Goal: Information Seeking & Learning: Check status

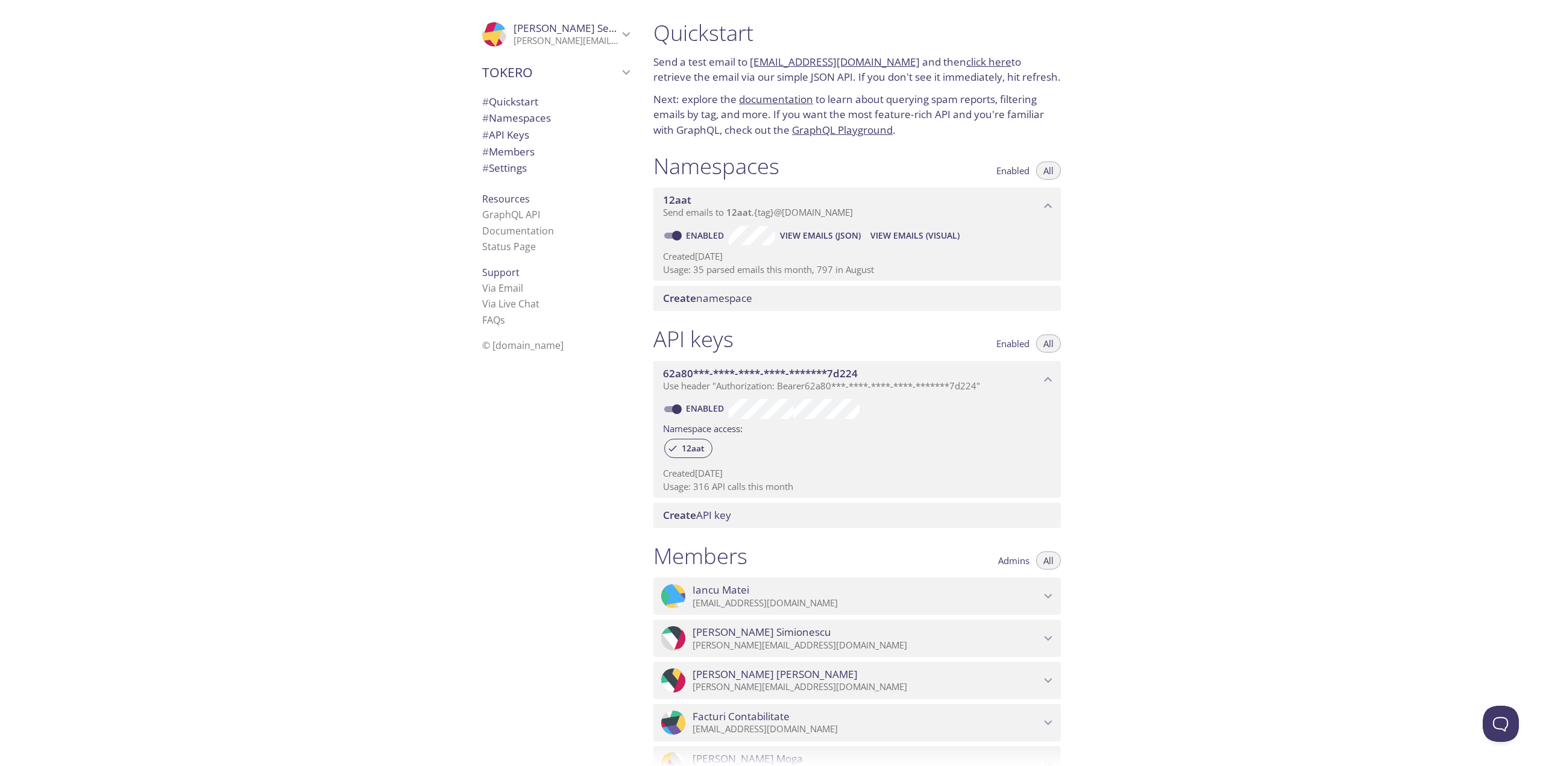
click at [910, 234] on span "View Emails (Visual)" at bounding box center [914, 235] width 89 height 14
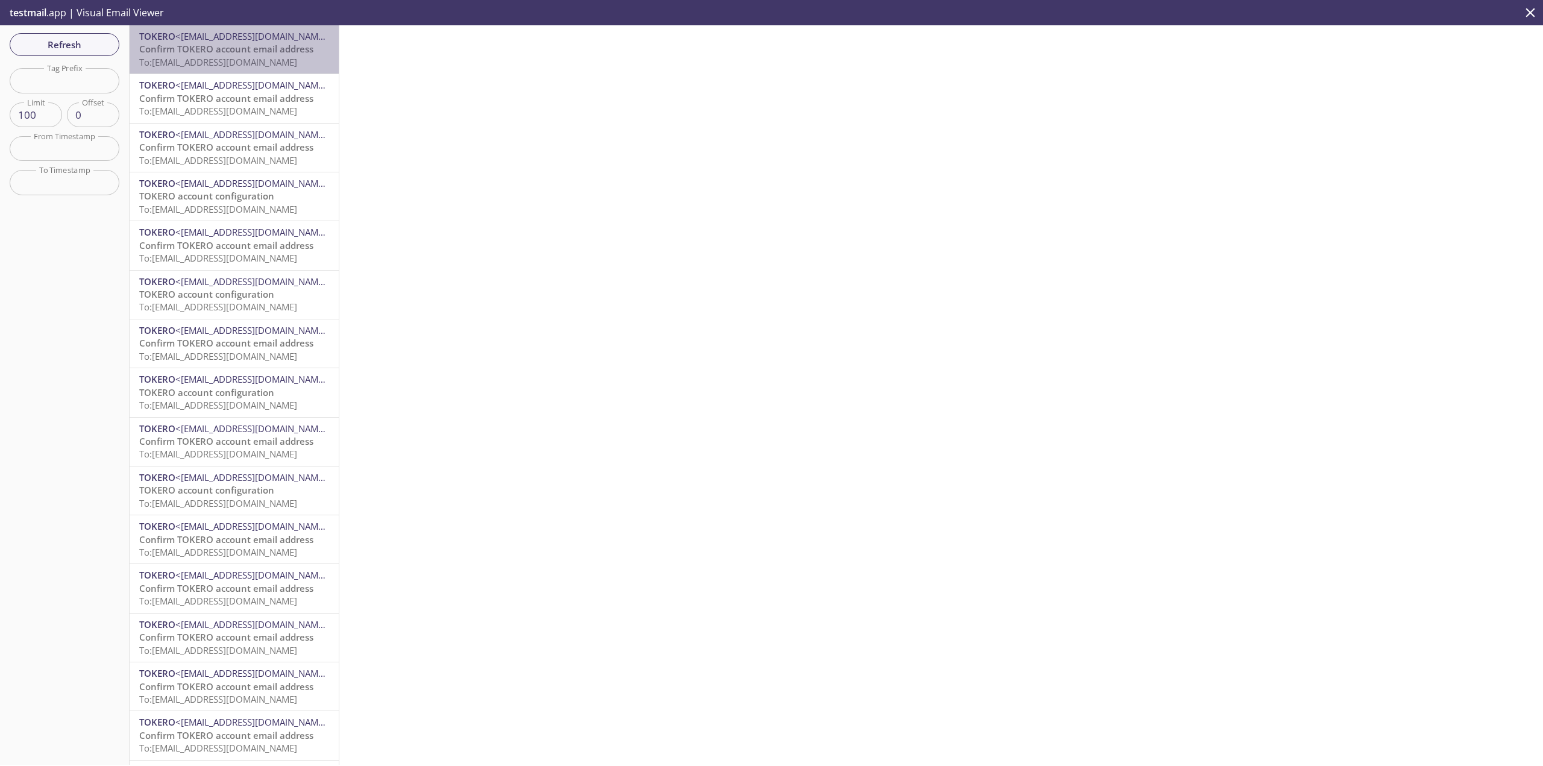
click at [261, 67] on span "To: [EMAIL_ADDRESS][DOMAIN_NAME]" at bounding box center [218, 62] width 158 height 12
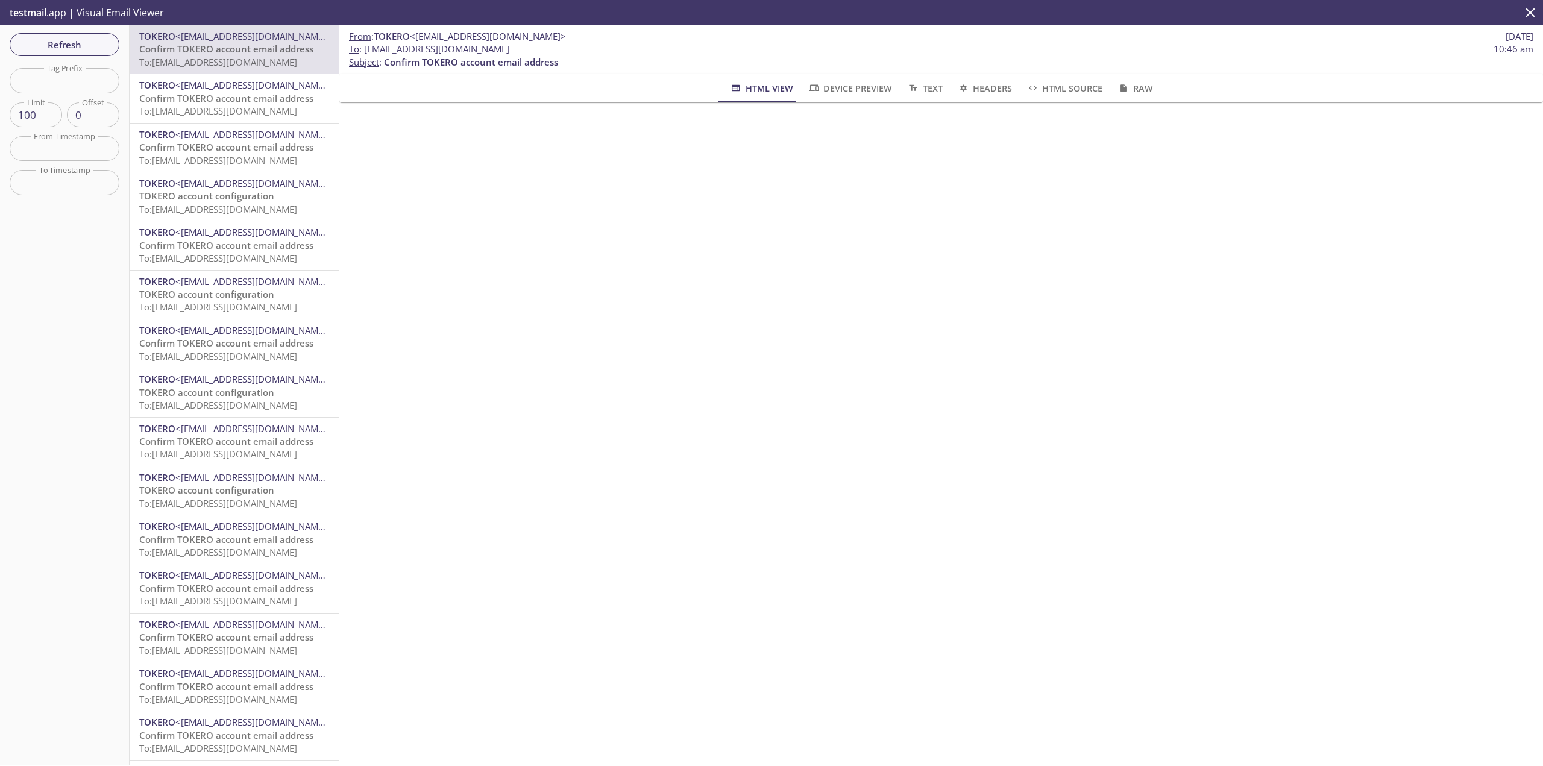
click at [257, 90] on span "<[EMAIL_ADDRESS][DOMAIN_NAME]>" at bounding box center [253, 85] width 156 height 12
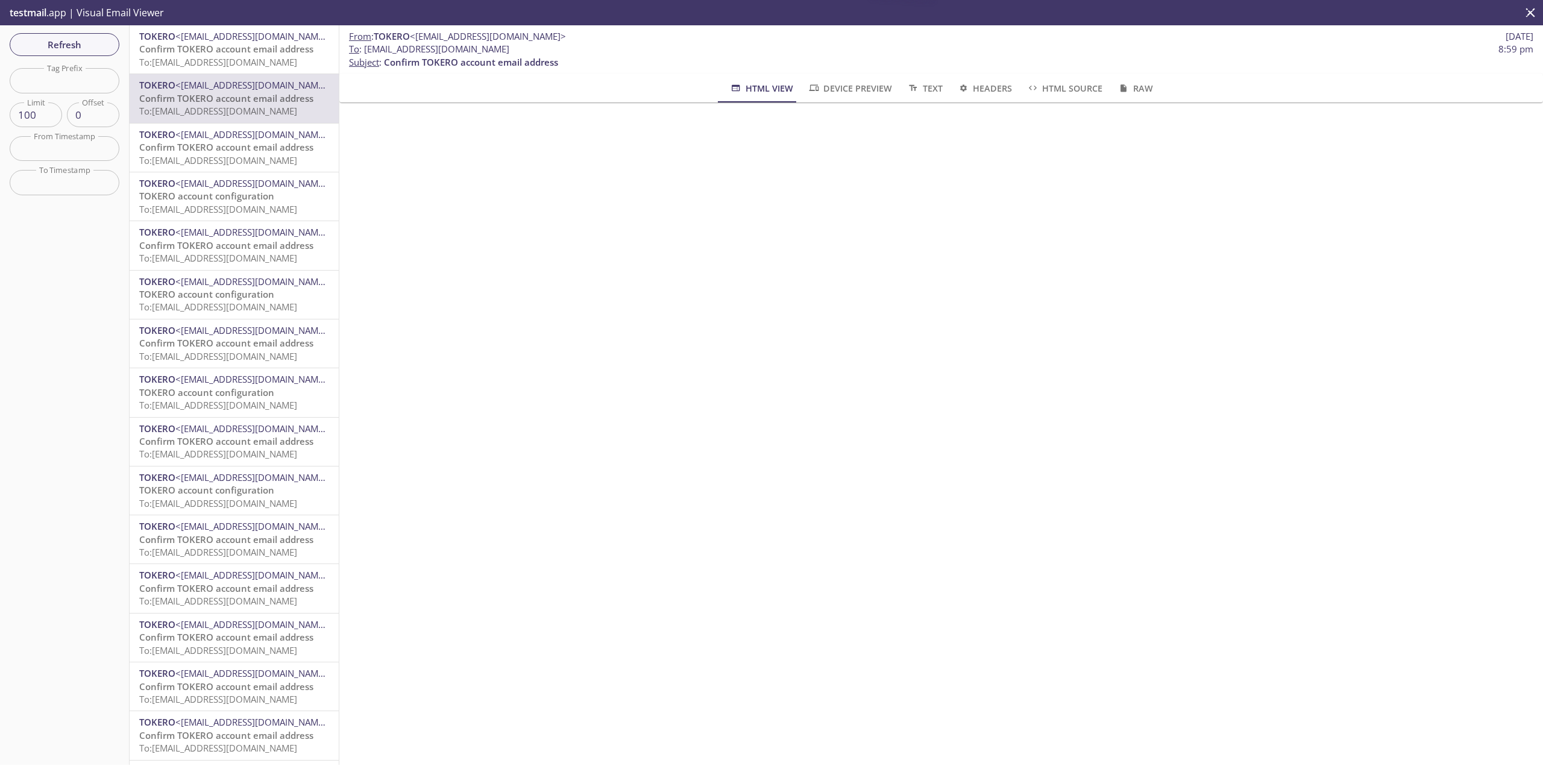
click at [262, 61] on span "To: [EMAIL_ADDRESS][DOMAIN_NAME]" at bounding box center [218, 62] width 158 height 12
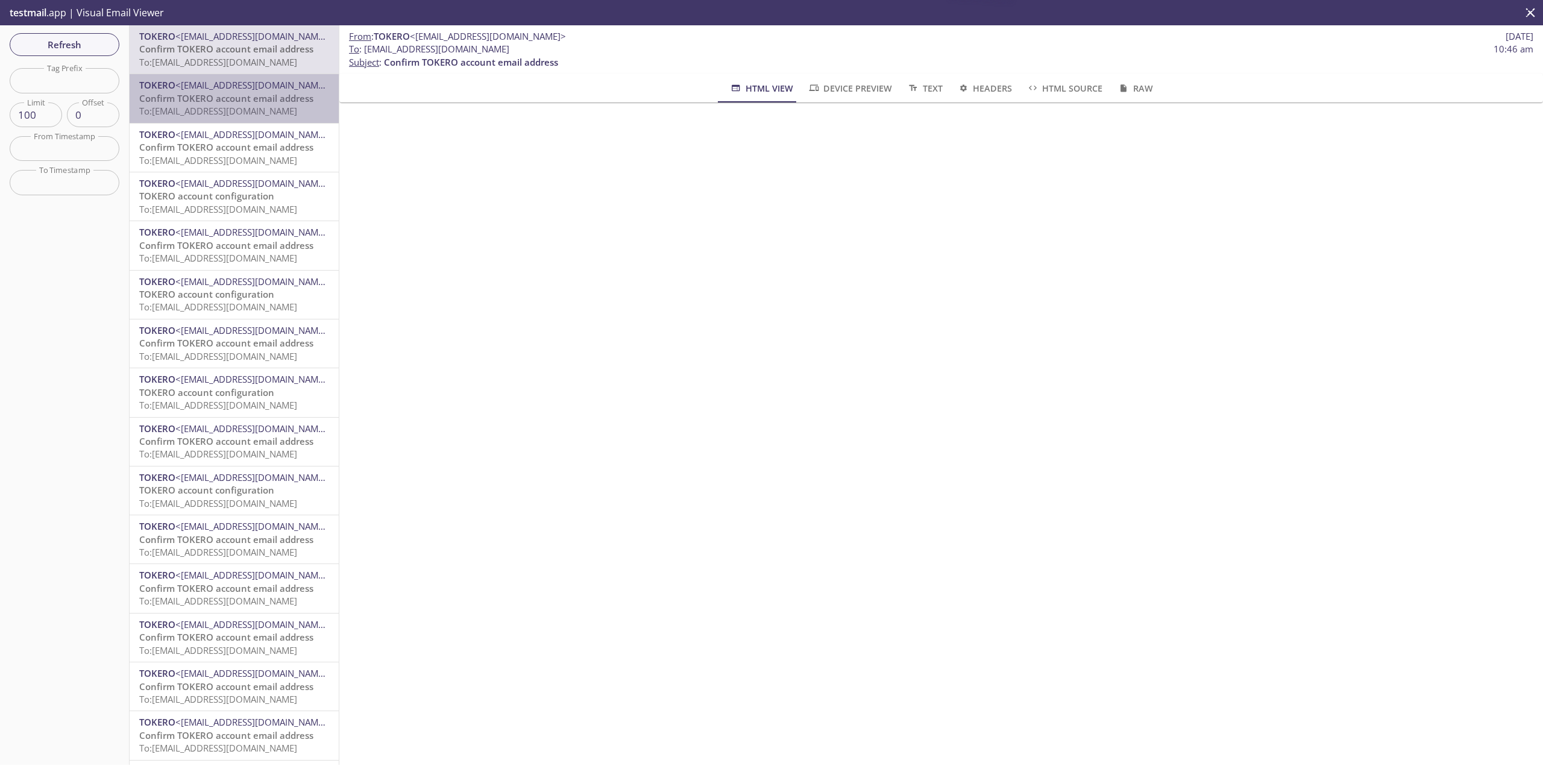
click at [260, 91] on span "<[EMAIL_ADDRESS][DOMAIN_NAME]>" at bounding box center [253, 85] width 156 height 12
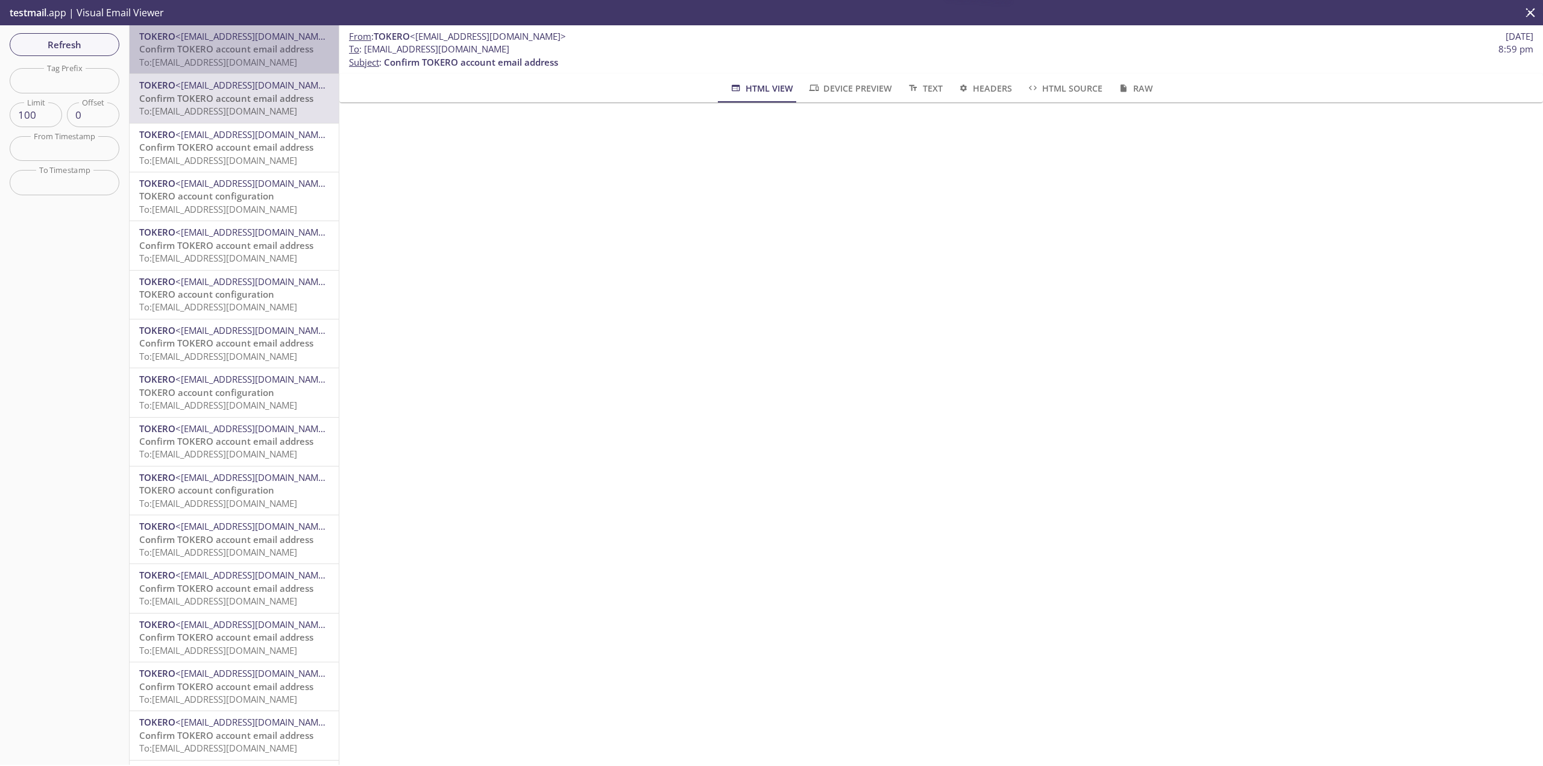
click at [278, 54] on span "Confirm TOKERO account email address" at bounding box center [226, 49] width 174 height 12
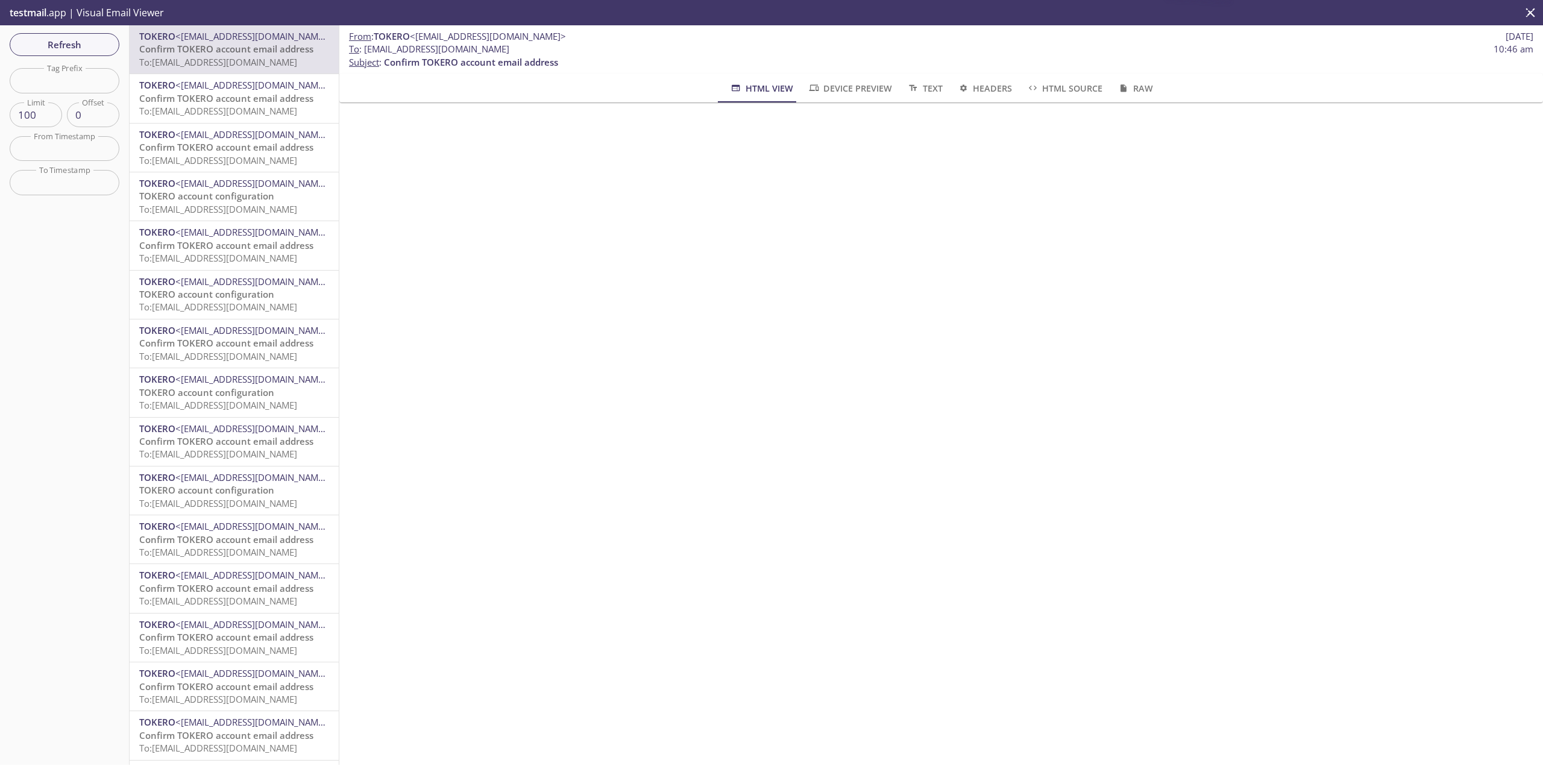
click at [275, 84] on span "<[EMAIL_ADDRESS][DOMAIN_NAME]>" at bounding box center [253, 85] width 156 height 12
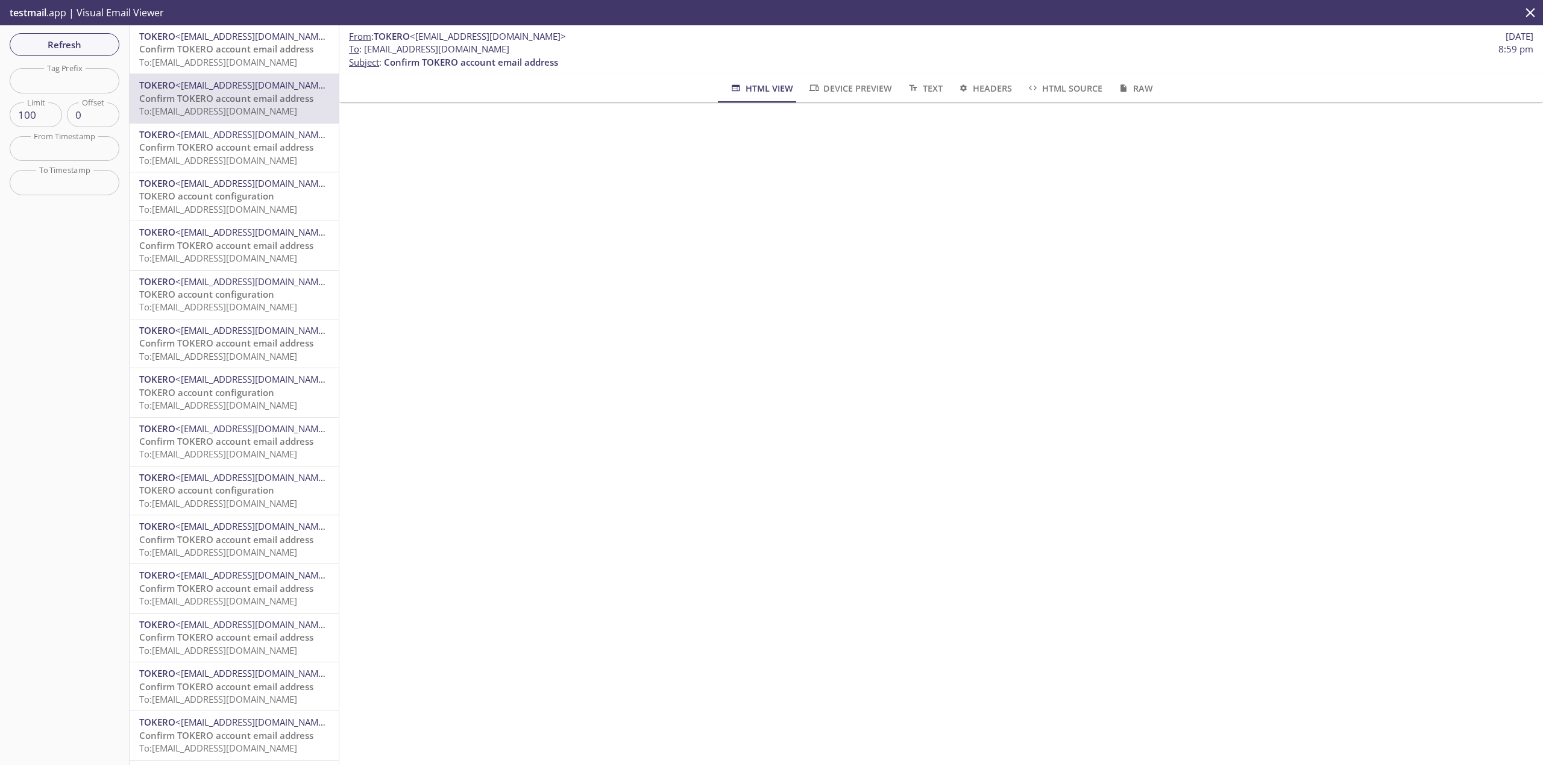
click at [277, 206] on span "To: [EMAIL_ADDRESS][DOMAIN_NAME]" at bounding box center [218, 209] width 158 height 12
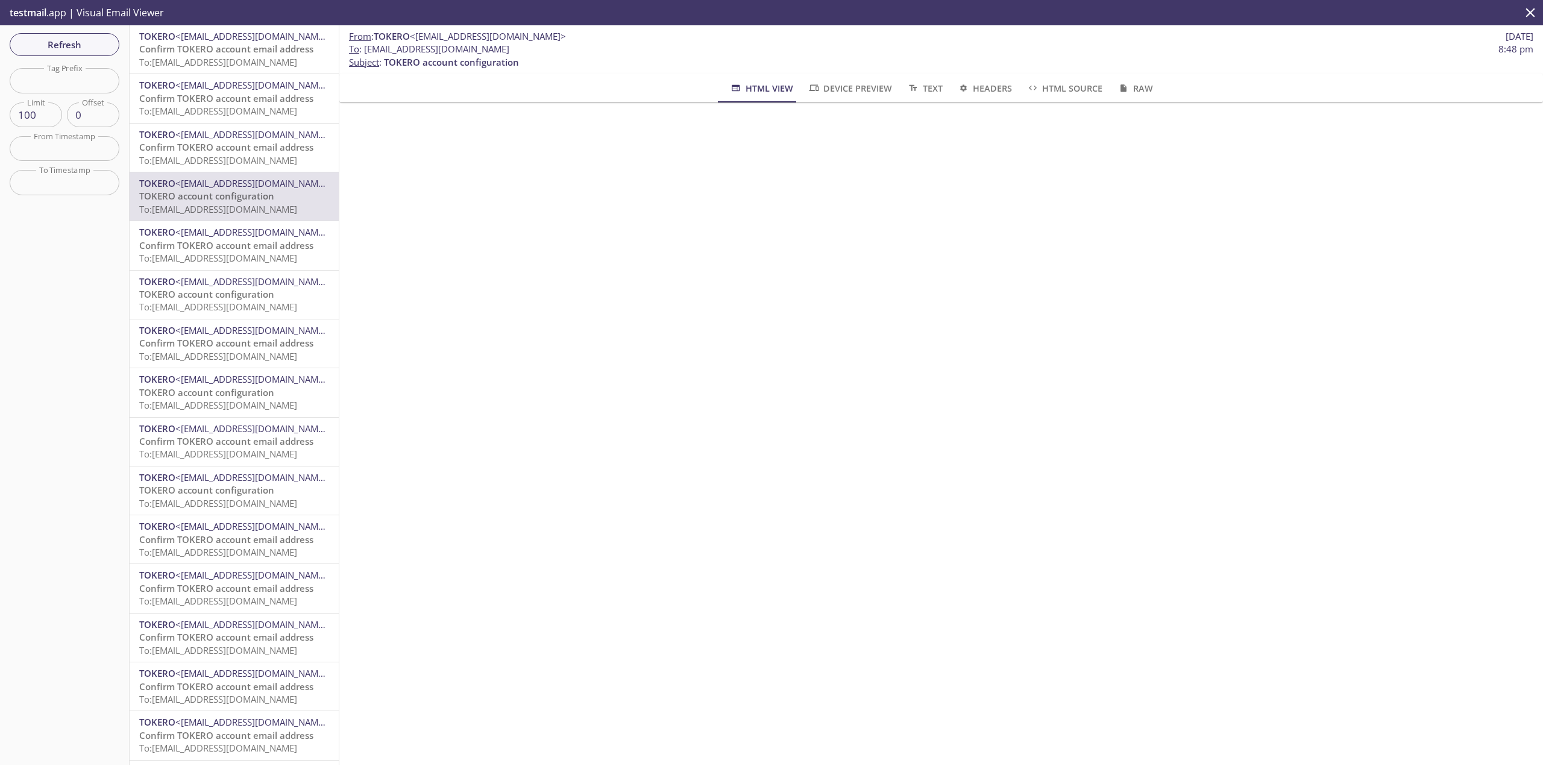
click at [271, 149] on span "Confirm TOKERO account email address" at bounding box center [226, 147] width 174 height 12
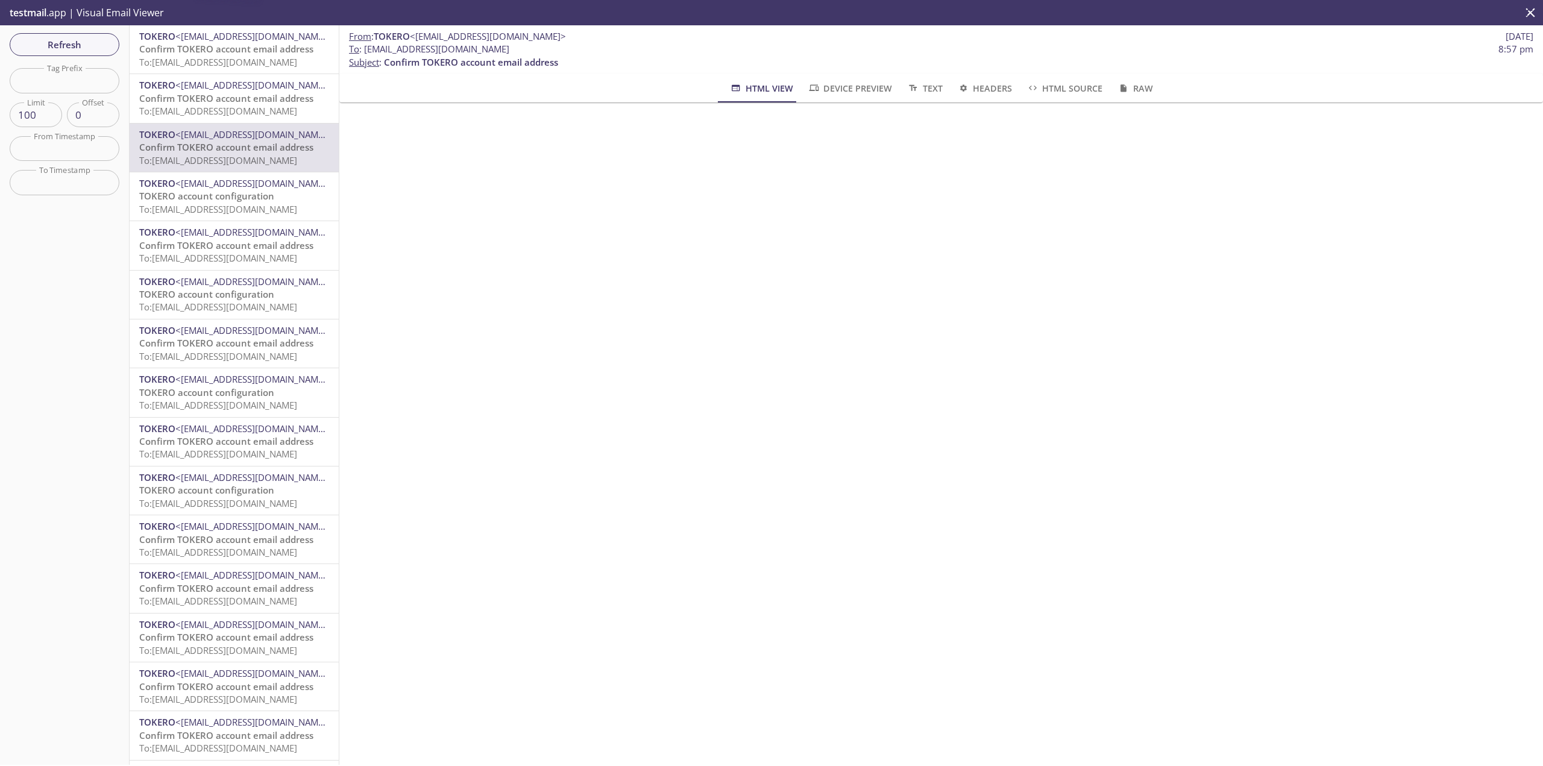
click at [261, 115] on span "To: [EMAIL_ADDRESS][DOMAIN_NAME]" at bounding box center [218, 111] width 158 height 12
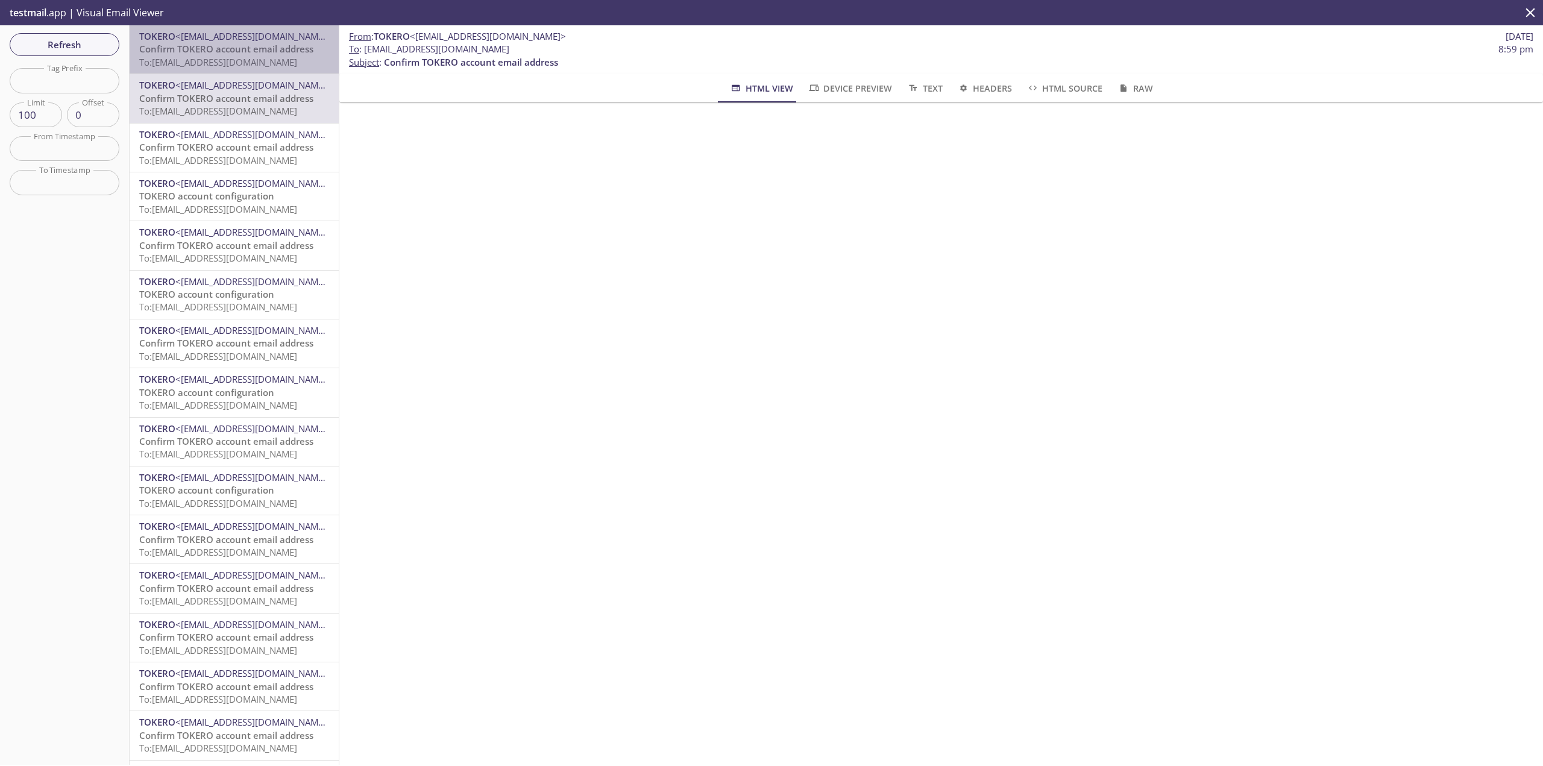
click at [267, 58] on span "To: [EMAIL_ADDRESS][DOMAIN_NAME]" at bounding box center [218, 62] width 158 height 12
